Goal: Task Accomplishment & Management: Use online tool/utility

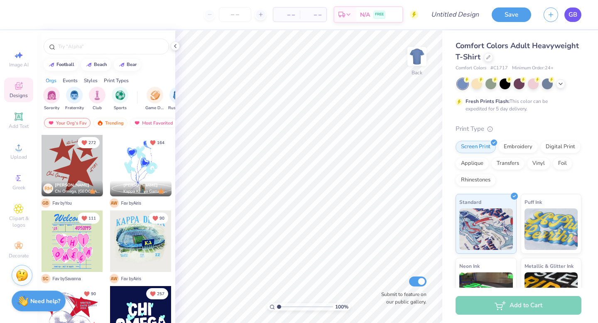
click at [571, 16] on span "GB" at bounding box center [573, 15] width 9 height 10
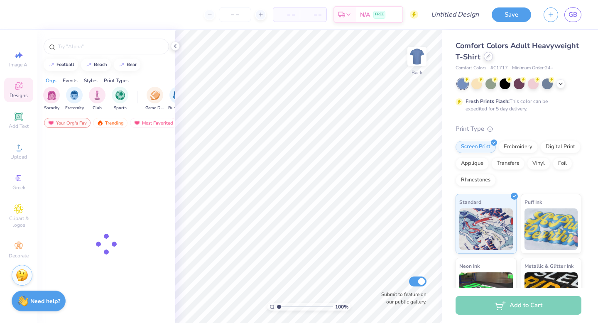
click at [487, 59] on icon at bounding box center [488, 56] width 4 height 4
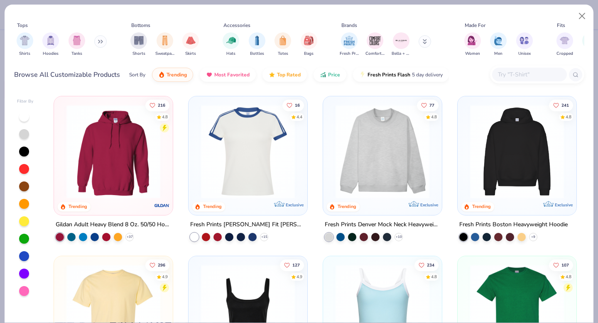
click at [100, 40] on icon at bounding box center [98, 41] width 1 height 3
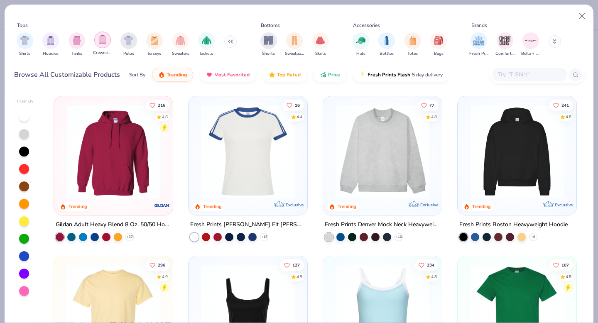
click at [101, 43] on img "filter for Crewnecks" at bounding box center [102, 40] width 9 height 10
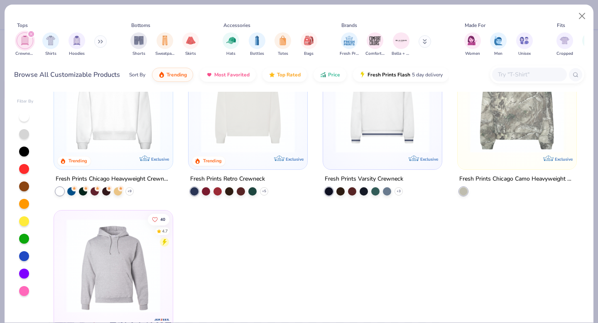
scroll to position [47, 0]
click at [138, 120] on img at bounding box center [113, 105] width 102 height 94
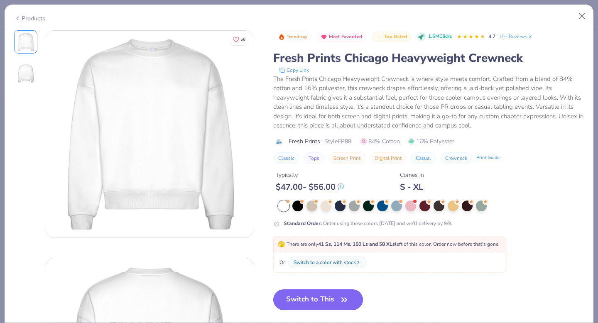
click at [297, 302] on button "Switch to This" at bounding box center [318, 300] width 90 height 21
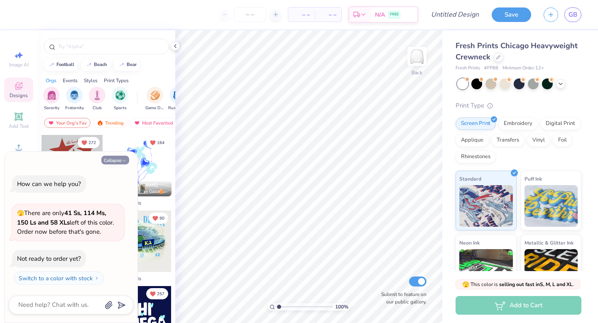
click at [116, 161] on button "Collapse" at bounding box center [115, 160] width 28 height 9
type textarea "x"
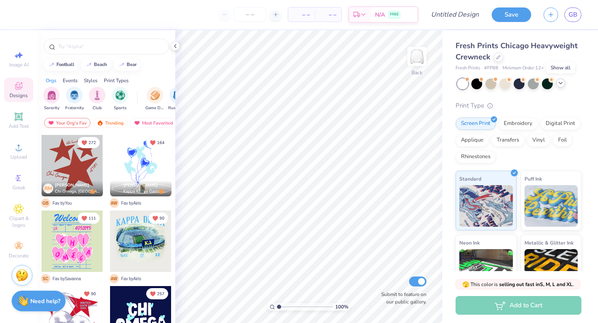
click at [559, 84] on icon at bounding box center [561, 83] width 7 height 7
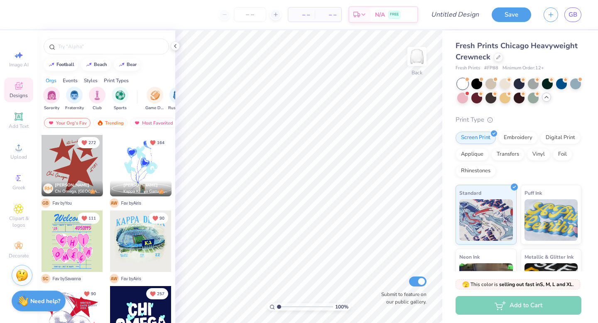
click at [565, 98] on div at bounding box center [519, 91] width 124 height 25
click at [157, 97] on img "filter for Game Day" at bounding box center [155, 95] width 10 height 10
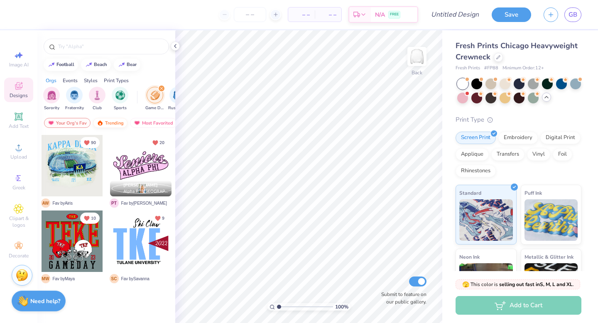
click at [111, 124] on div "Trending" at bounding box center [110, 123] width 34 height 10
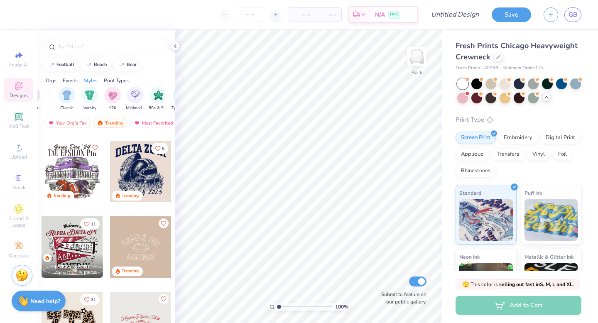
scroll to position [0, 429]
click at [55, 96] on img "filter for Classic" at bounding box center [59, 95] width 10 height 10
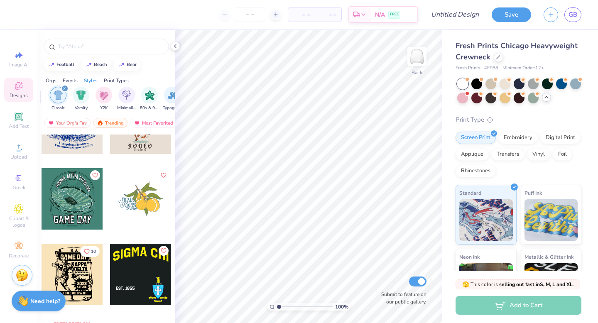
scroll to position [1066, 0]
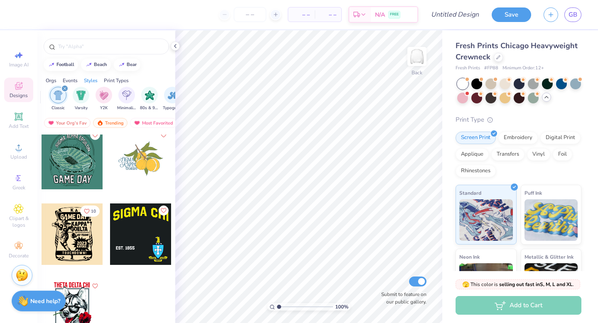
click at [66, 87] on icon "filter for Classic" at bounding box center [64, 88] width 3 height 3
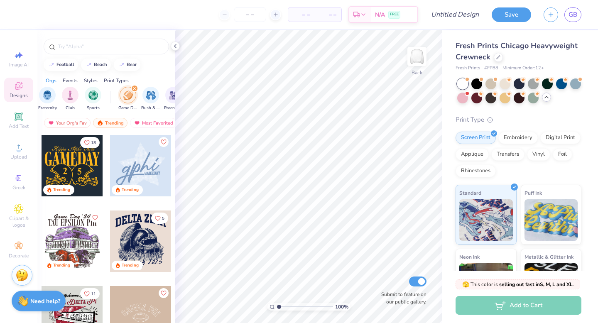
scroll to position [0, 0]
click at [161, 88] on icon "filter for Game Day" at bounding box center [161, 88] width 2 height 2
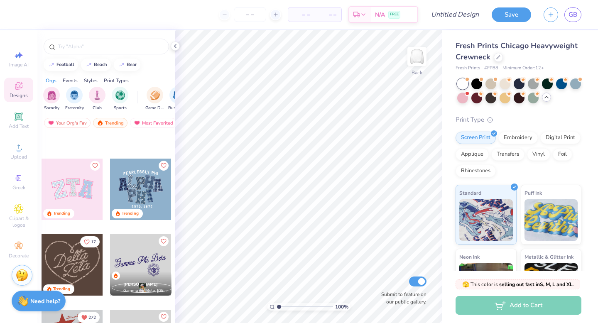
scroll to position [558, 0]
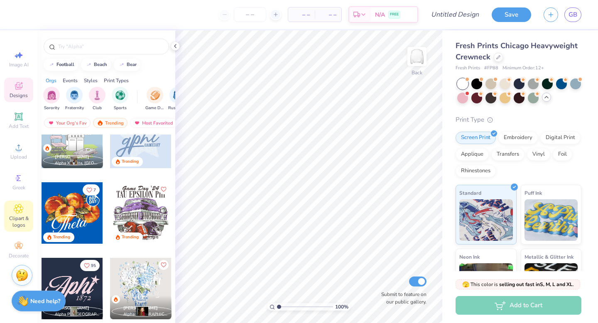
click at [16, 211] on icon at bounding box center [18, 208] width 9 height 9
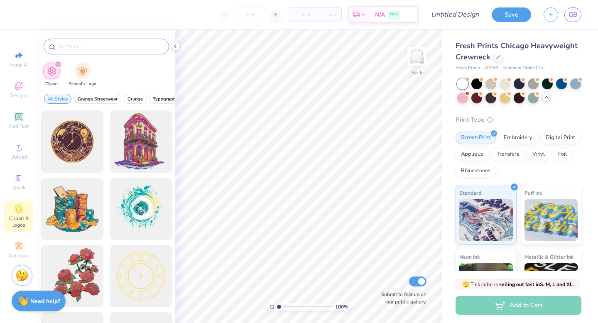
click at [84, 49] on input "text" at bounding box center [110, 46] width 106 height 8
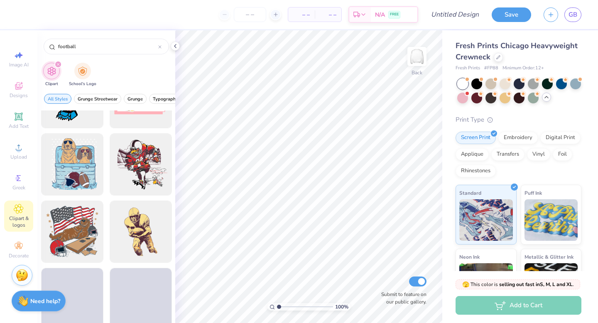
scroll to position [1197, 0]
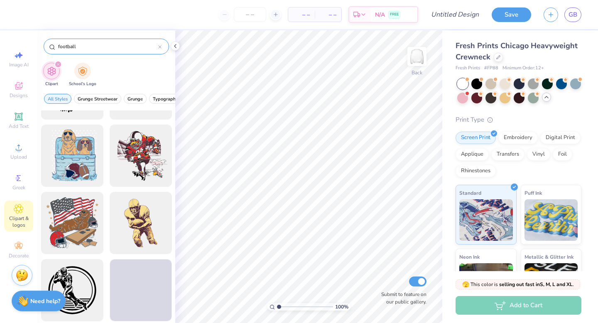
click at [69, 42] on div "football" at bounding box center [106, 47] width 125 height 16
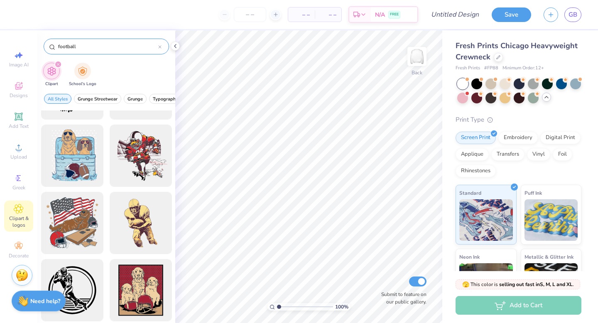
click at [69, 42] on div "football" at bounding box center [106, 47] width 125 height 16
click at [69, 46] on input "football" at bounding box center [107, 46] width 101 height 8
type input "texas"
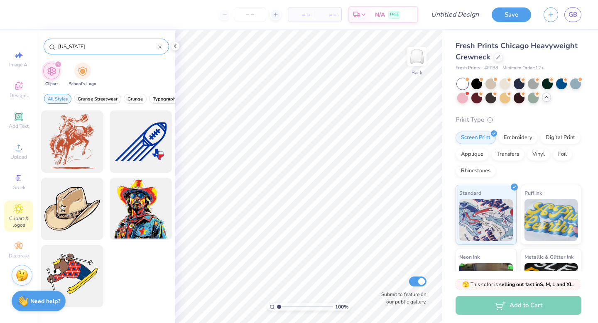
click at [63, 47] on input "texas" at bounding box center [107, 46] width 101 height 8
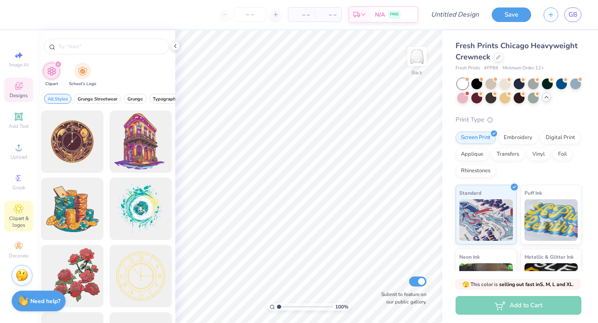
click at [17, 84] on icon at bounding box center [19, 86] width 10 height 10
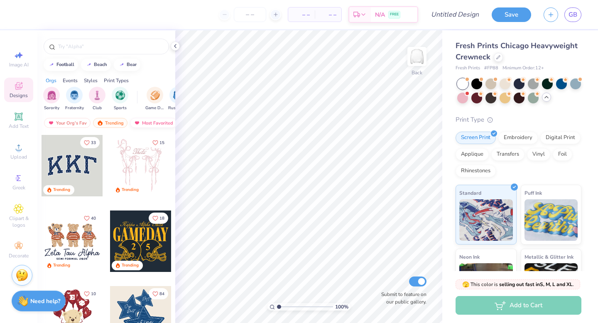
scroll to position [0, 48]
click at [68, 77] on div "Events" at bounding box center [70, 80] width 15 height 7
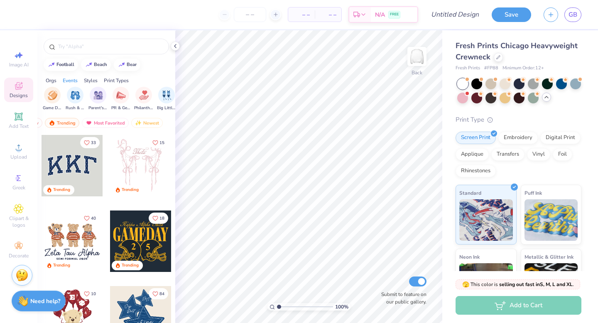
scroll to position [0, 103]
click at [52, 95] on img "filter for Game Day" at bounding box center [52, 95] width 10 height 10
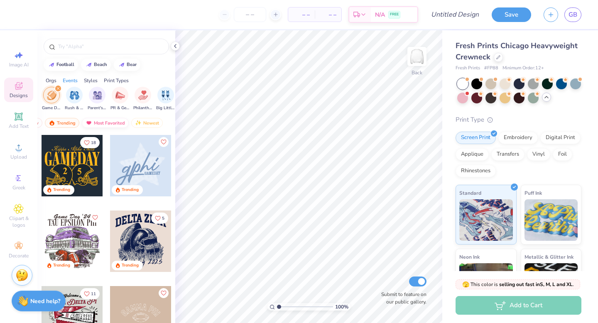
click at [101, 123] on div "Most Favorited" at bounding box center [105, 123] width 47 height 10
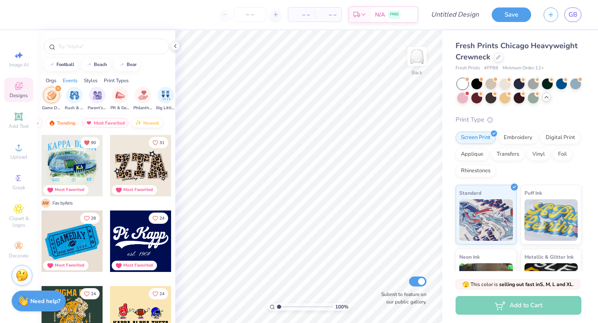
click at [142, 121] on div "Newest" at bounding box center [147, 123] width 32 height 10
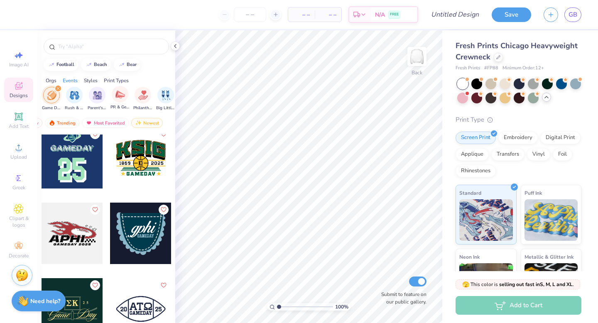
scroll to position [1030, 0]
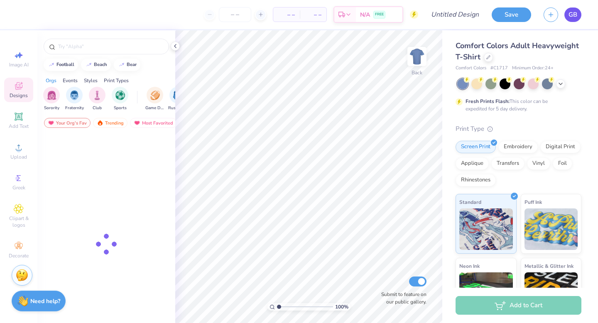
click at [573, 14] on span "GB" at bounding box center [573, 15] width 9 height 10
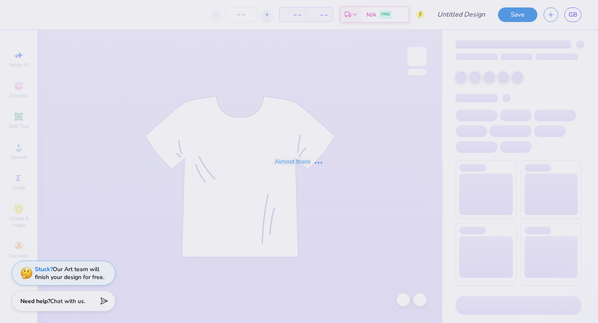
type input "parents wknd tee!"
type input "24"
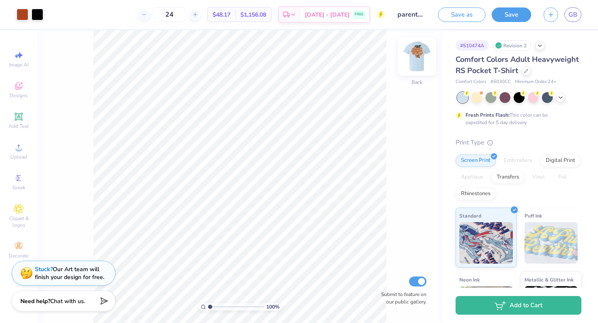
click at [418, 59] on img at bounding box center [416, 56] width 33 height 33
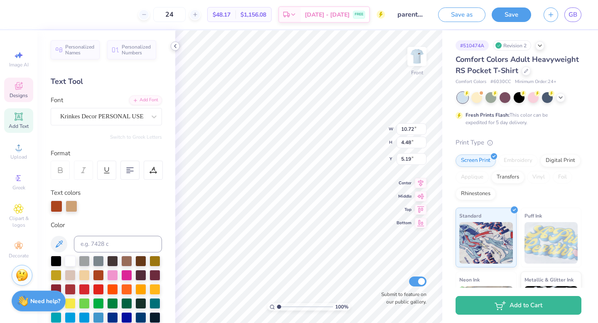
click at [174, 48] on icon at bounding box center [175, 46] width 7 height 7
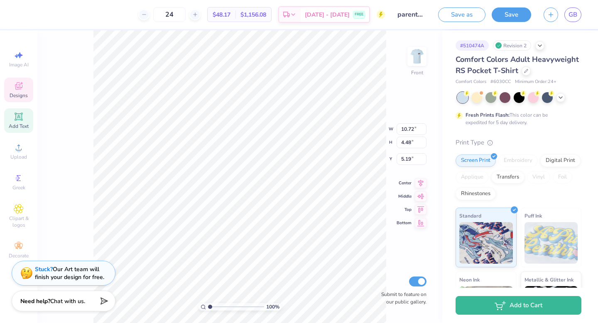
scroll to position [0, 0]
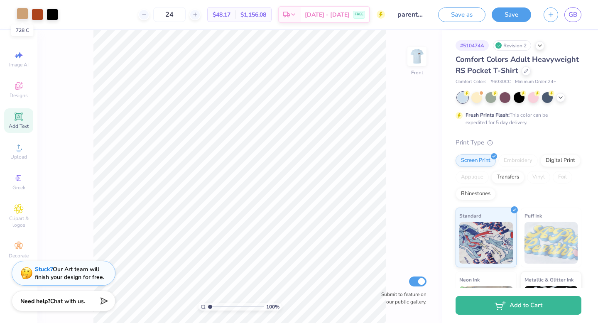
click at [23, 16] on div at bounding box center [23, 14] width 12 height 12
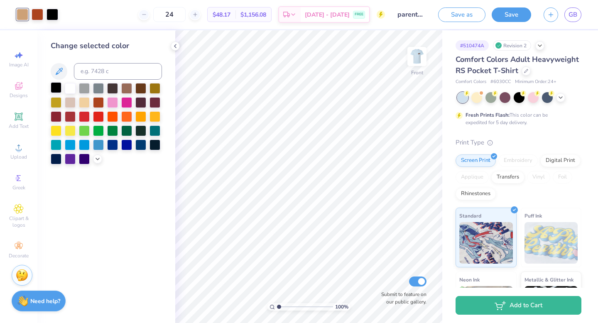
click at [58, 86] on div at bounding box center [56, 87] width 11 height 11
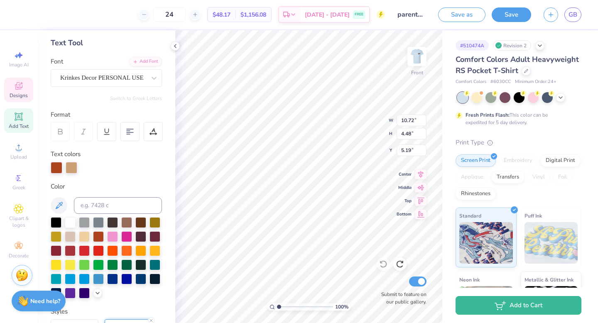
scroll to position [0, 0]
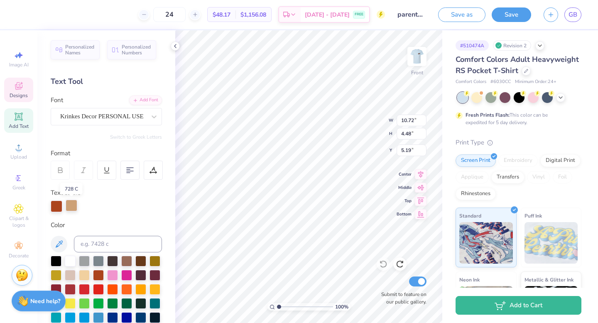
click at [69, 203] on div at bounding box center [72, 206] width 12 height 12
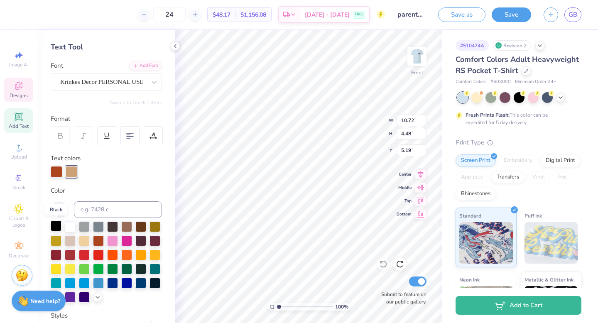
click at [53, 227] on div at bounding box center [56, 226] width 11 height 11
type input "9.76"
type input "4.15"
type input "7.45"
click at [71, 171] on div at bounding box center [72, 171] width 12 height 12
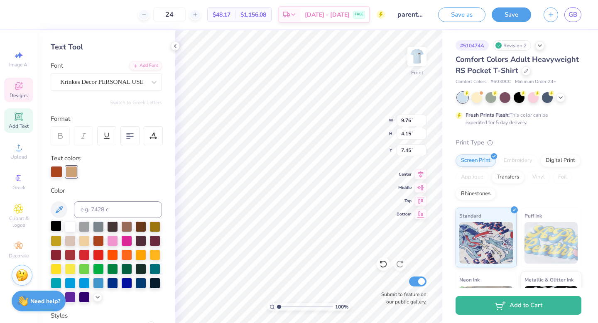
click at [57, 226] on div at bounding box center [56, 226] width 11 height 11
type input "3.96"
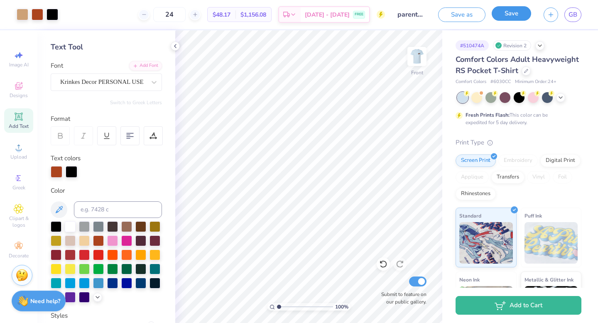
click at [513, 17] on button "Save" at bounding box center [511, 13] width 39 height 15
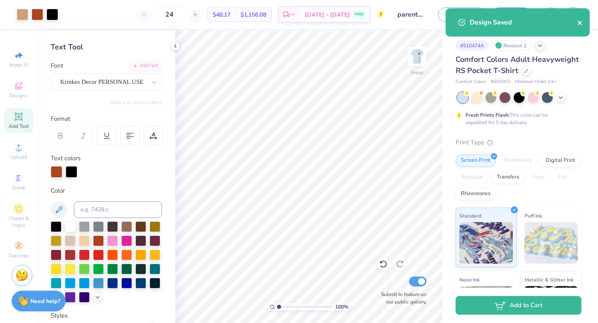
click at [581, 23] on icon "close" at bounding box center [580, 23] width 4 height 4
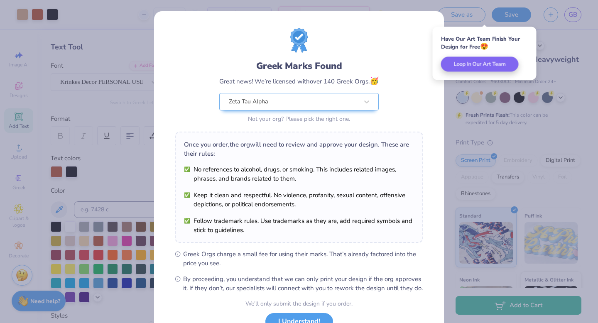
scroll to position [66, 0]
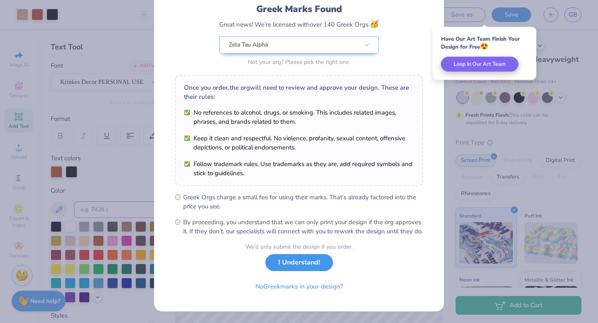
click at [307, 262] on button "I Understand!" at bounding box center [299, 262] width 68 height 17
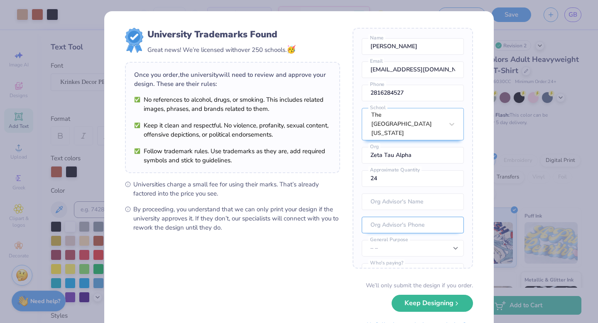
scroll to position [37, 0]
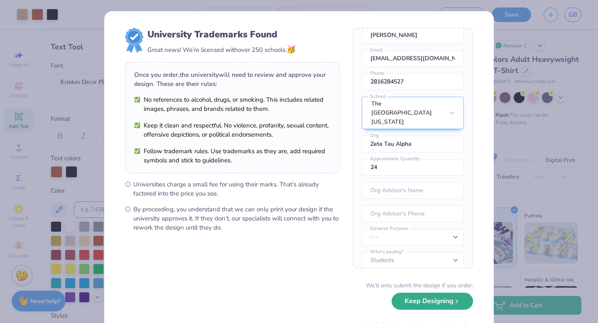
click at [409, 303] on button "Keep Designing" at bounding box center [432, 301] width 81 height 17
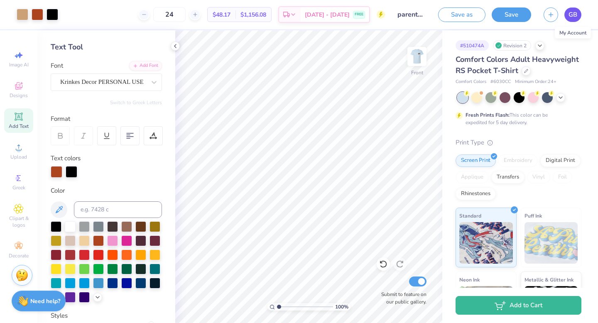
click at [575, 18] on span "GB" at bounding box center [573, 15] width 9 height 10
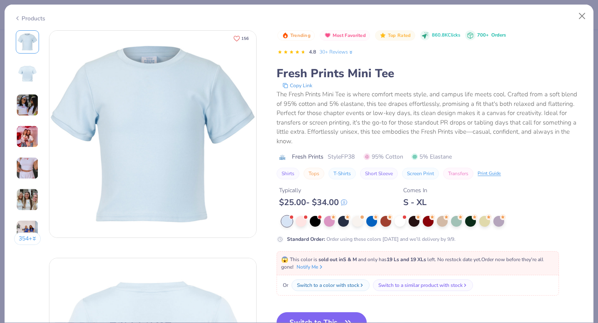
click at [241, 37] on button "156" at bounding box center [241, 38] width 23 height 12
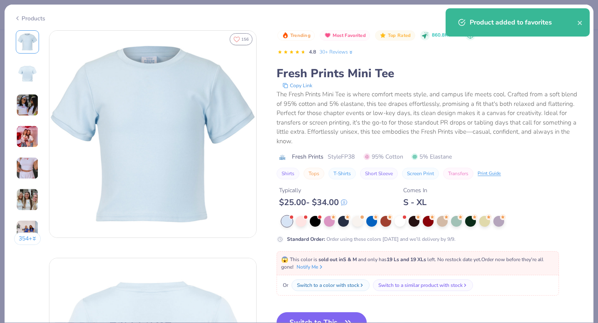
click at [22, 136] on img at bounding box center [27, 136] width 22 height 22
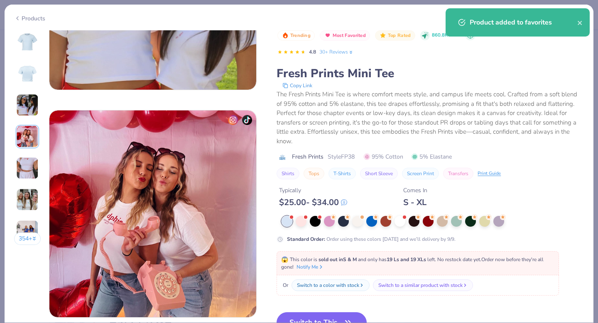
scroll to position [683, 0]
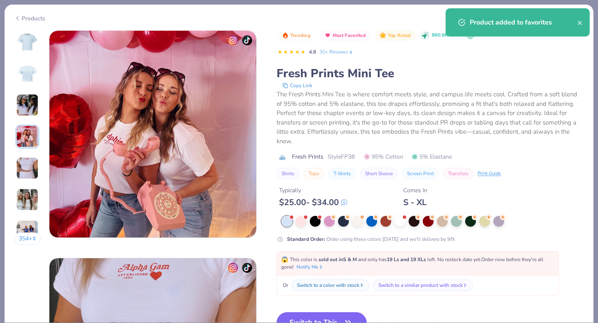
click at [26, 205] on img at bounding box center [27, 200] width 22 height 22
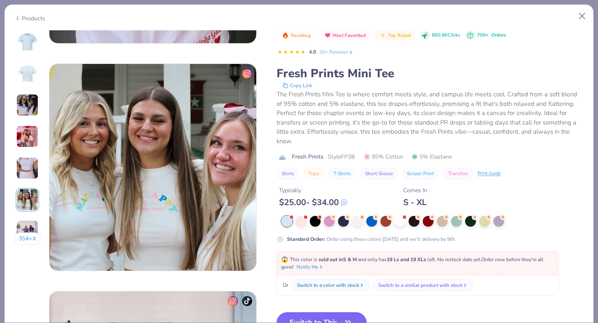
scroll to position [1138, 0]
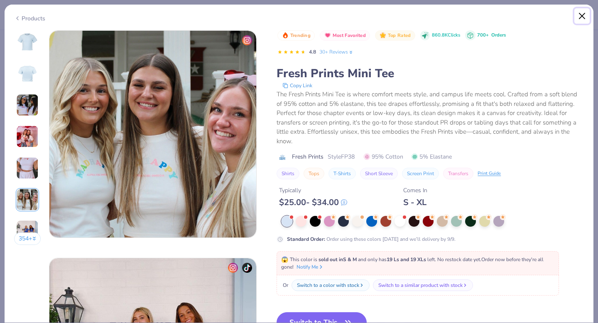
click at [581, 15] on button "Close" at bounding box center [583, 16] width 16 height 16
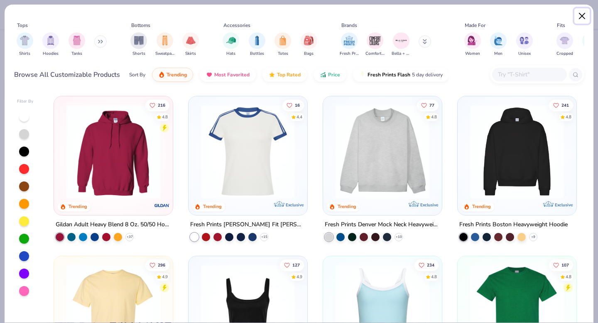
click at [580, 17] on button "Close" at bounding box center [583, 16] width 16 height 16
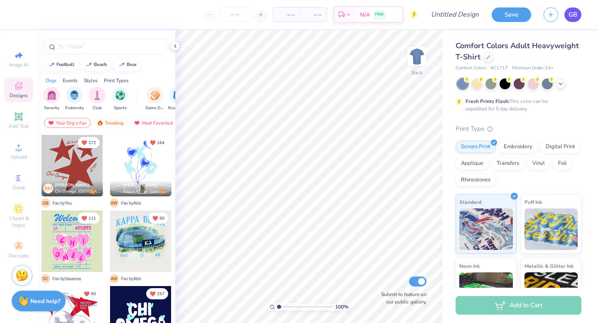
click at [573, 14] on span "GB" at bounding box center [573, 15] width 9 height 10
